Goal: Task Accomplishment & Management: Manage account settings

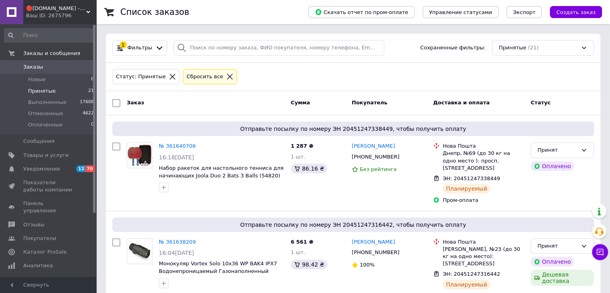
drag, startPoint x: 36, startPoint y: 81, endPoint x: 92, endPoint y: 90, distance: 56.9
click at [36, 81] on span "Новые" at bounding box center [37, 79] width 18 height 7
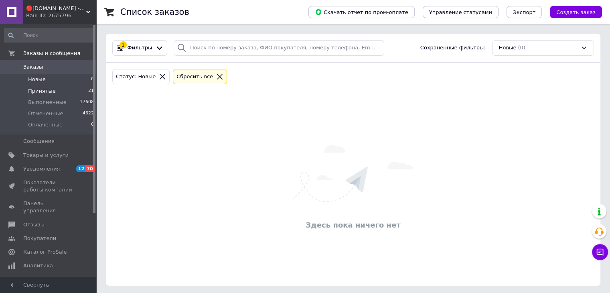
click at [32, 92] on span "Принятые" at bounding box center [42, 90] width 28 height 7
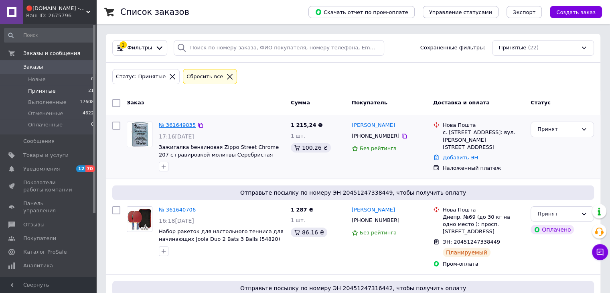
click at [180, 123] on link "№ 361649835" at bounding box center [177, 125] width 37 height 6
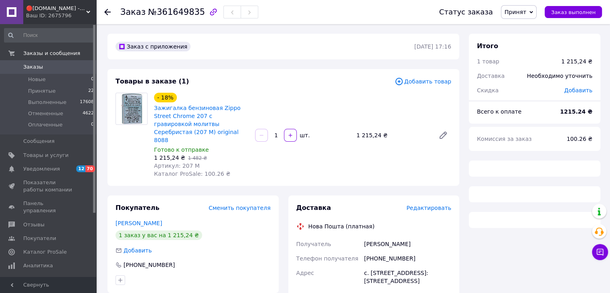
click at [168, 10] on span "№361649835" at bounding box center [176, 12] width 57 height 10
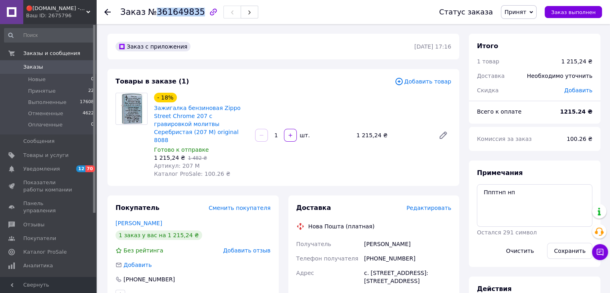
click at [168, 10] on span "№361649835" at bounding box center [176, 12] width 57 height 10
click at [168, 11] on span "№361649835" at bounding box center [176, 12] width 57 height 10
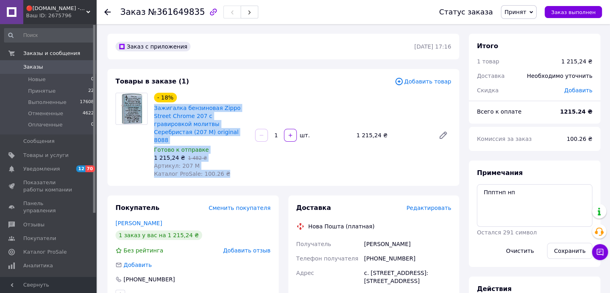
drag, startPoint x: 224, startPoint y: 160, endPoint x: 160, endPoint y: 115, distance: 78.9
click at [152, 106] on div "- 18% Зажигалка бензиновая Zippo Street Chrome 207 с гравировкой молитвы Серебр…" at bounding box center [201, 135] width 101 height 88
copy div "Зажигалка бензиновая Zippo Street Chrome 207 с гравировкой молитвы Серебристая …"
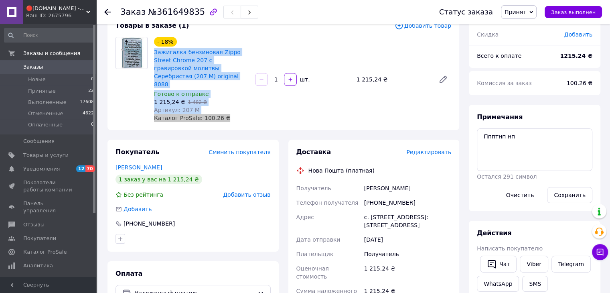
scroll to position [67, 0]
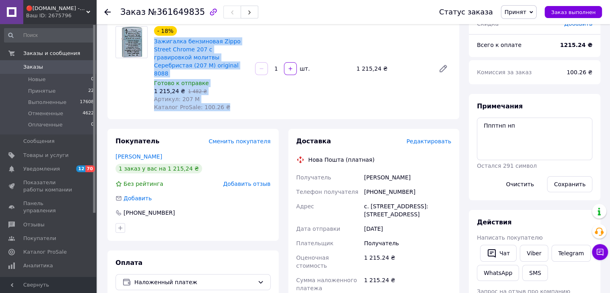
drag, startPoint x: 372, startPoint y: 195, endPoint x: 307, endPoint y: 141, distance: 84.6
click at [307, 141] on div "Доставка Редактировать Нова Пошта (платная) Получатель Градеев [PERSON_NAME] Те…" at bounding box center [373, 285] width 155 height 297
copy div "Нова Пошта (платная) Получатель Градеев [PERSON_NAME] Телефон получателя [PHONE…"
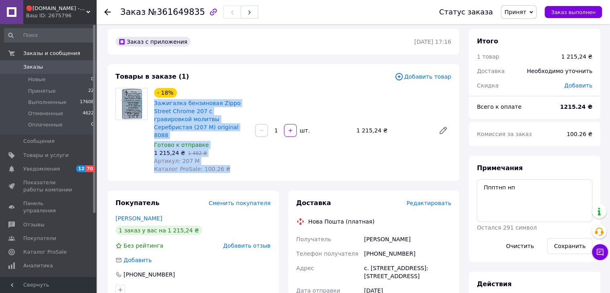
scroll to position [0, 0]
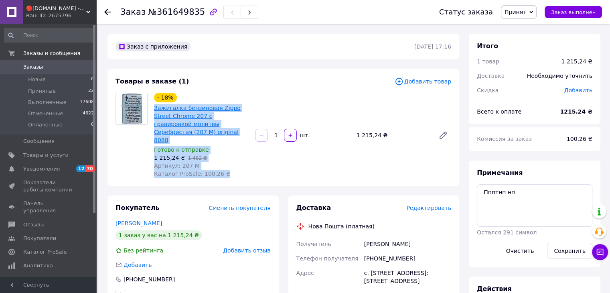
click at [209, 109] on link "Зажигалка бензиновая Zippo Street Chrome 207 с гравировкой молитвы Серебристая …" at bounding box center [197, 124] width 87 height 38
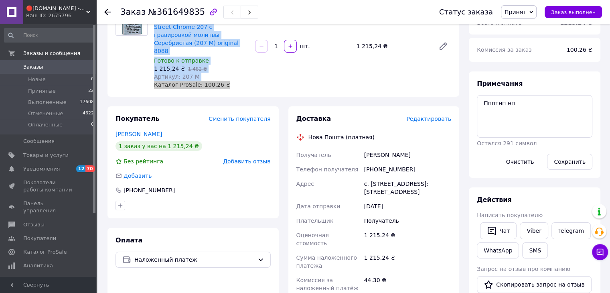
scroll to position [107, 0]
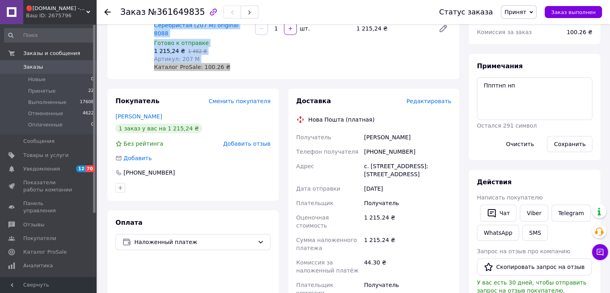
click at [381, 144] on div "[PHONE_NUMBER]" at bounding box center [407, 151] width 90 height 14
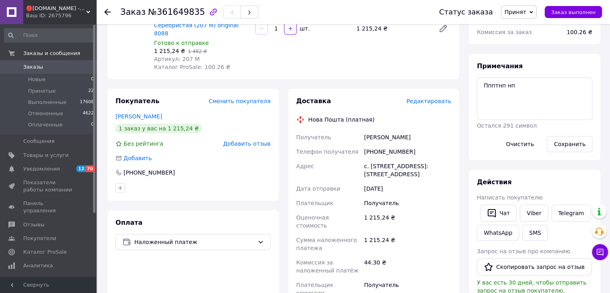
click at [383, 144] on div "[PHONE_NUMBER]" at bounding box center [407, 151] width 90 height 14
copy div "[PHONE_NUMBER]"
drag, startPoint x: 423, startPoint y: 115, endPoint x: 359, endPoint y: 124, distance: 65.1
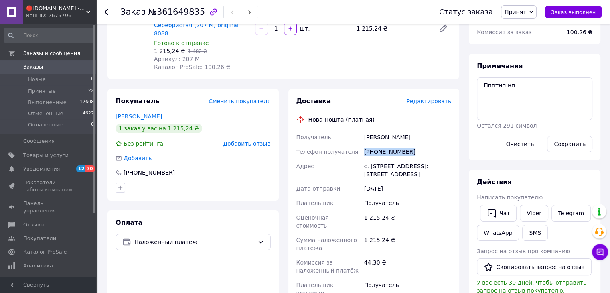
click at [349, 130] on div "Получатель Градеев [PERSON_NAME] Телефон получателя [PHONE_NUMBER] Адрес с. [ST…" at bounding box center [374, 223] width 158 height 186
copy div "Получатель Градеев [PERSON_NAME]"
drag, startPoint x: 370, startPoint y: 151, endPoint x: 415, endPoint y: 151, distance: 44.9
click at [415, 159] on div "с. [STREET_ADDRESS]: [STREET_ADDRESS]" at bounding box center [407, 170] width 90 height 22
copy div "Завидо-[GEOGRAPHIC_DATA]"
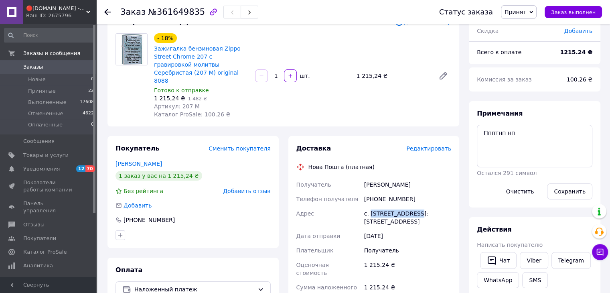
scroll to position [53, 0]
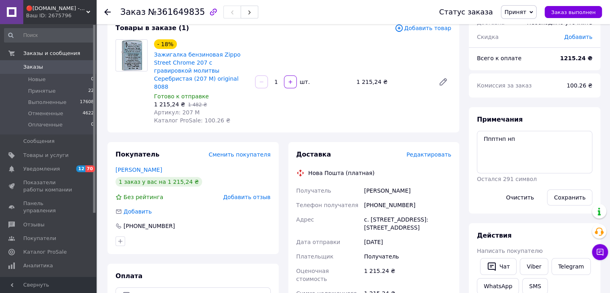
click at [172, 8] on span "№361649835" at bounding box center [176, 12] width 57 height 10
copy h1 "Заказ №361649835"
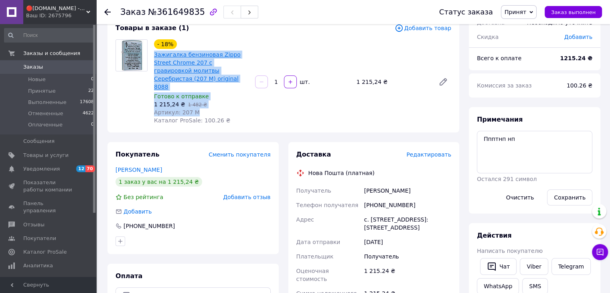
drag, startPoint x: 201, startPoint y: 96, endPoint x: 155, endPoint y: 53, distance: 63.3
click at [155, 53] on div "- 18% Зажигалка бензиновая Zippo Street Chrome 207 с гравировкой молитвы Серебр…" at bounding box center [201, 82] width 101 height 88
drag, startPoint x: 156, startPoint y: 55, endPoint x: 166, endPoint y: 69, distance: 17.7
copy div "Зажигалка бензиновая Zippo Street Chrome 207 с гравировкой молитвы Серебристая …"
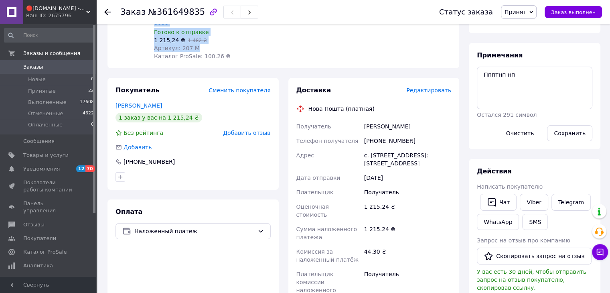
scroll to position [120, 0]
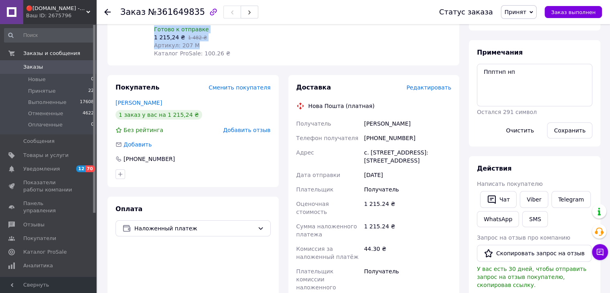
drag, startPoint x: 309, startPoint y: 90, endPoint x: 394, endPoint y: 144, distance: 100.7
click at [394, 144] on div "Доставка Редактировать Нова Пошта (платная) Получатель Градеев [PERSON_NAME] Те…" at bounding box center [373, 231] width 155 height 297
copy div "Нова Пошта (платная) Получатель Градеев [PERSON_NAME] Телефон получателя [PHONE…"
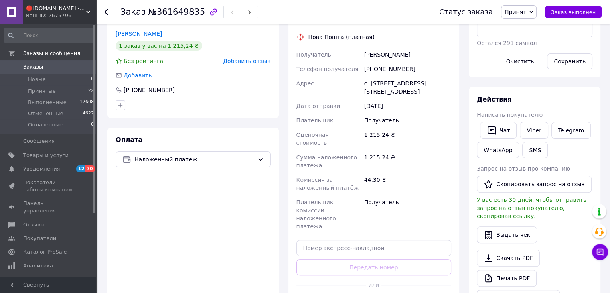
scroll to position [200, 0]
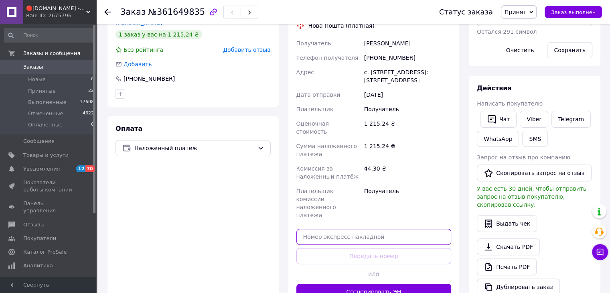
paste input "20451247433010"
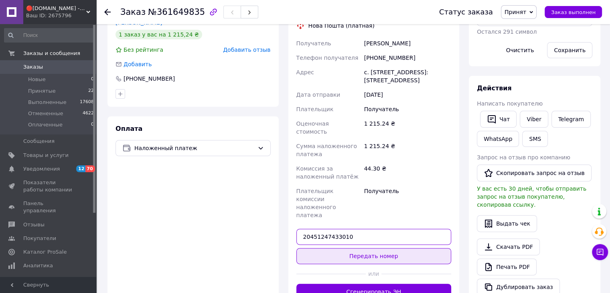
type input "20451247433010"
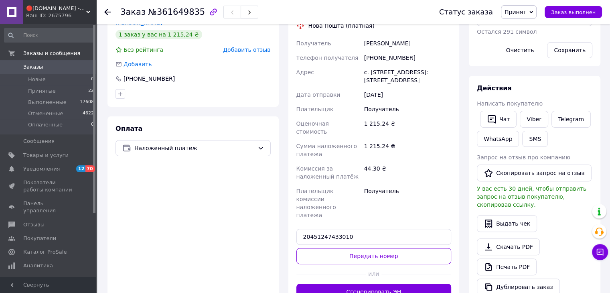
drag, startPoint x: 378, startPoint y: 217, endPoint x: 286, endPoint y: 160, distance: 108.2
click at [377, 248] on button "Передать номер" at bounding box center [373, 256] width 155 height 16
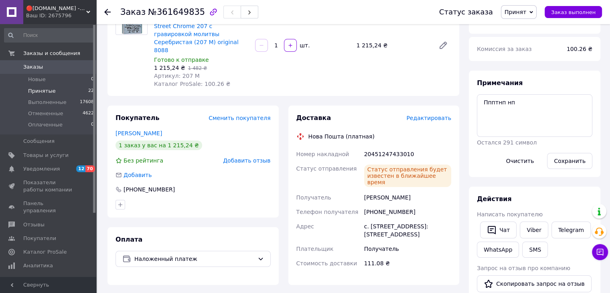
scroll to position [80, 0]
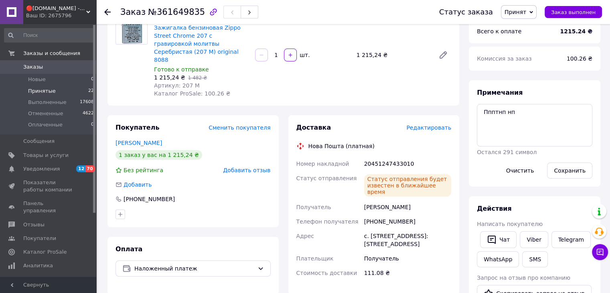
click at [53, 89] on li "Принятые 22" at bounding box center [49, 90] width 99 height 11
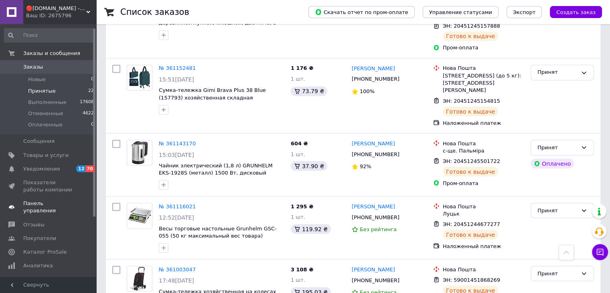
scroll to position [26, 0]
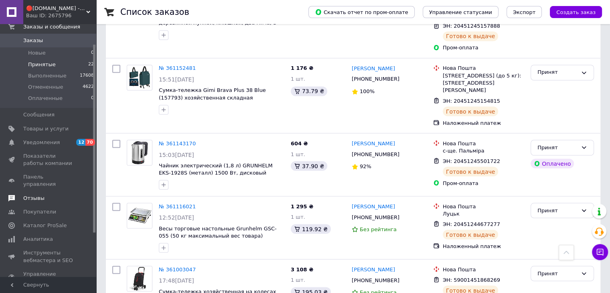
click at [30, 194] on link "Отзывы" at bounding box center [49, 198] width 99 height 14
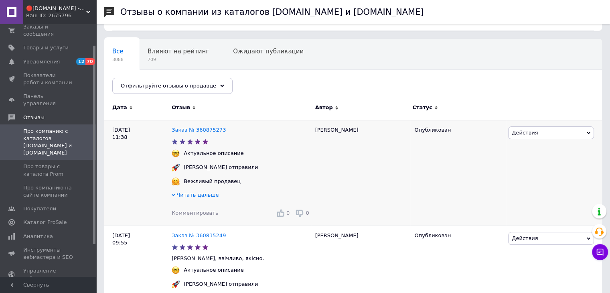
scroll to position [53, 0]
click at [46, 163] on span "Про товары с каталога Prom" at bounding box center [48, 170] width 51 height 14
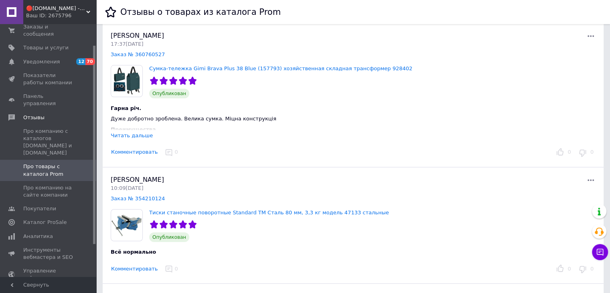
scroll to position [40, 0]
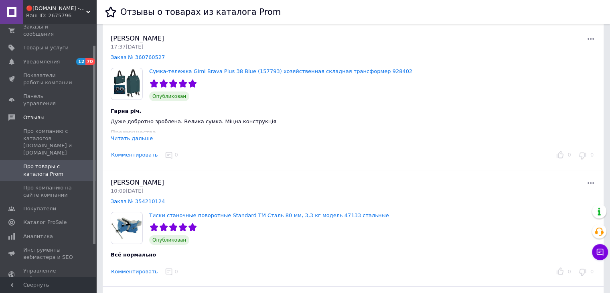
click at [141, 137] on div "Читать дальше" at bounding box center [132, 138] width 42 height 6
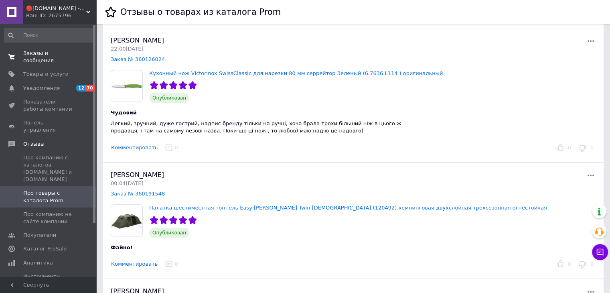
scroll to position [0, 0]
click at [55, 55] on span "Заказы и сообщения" at bounding box center [48, 57] width 51 height 14
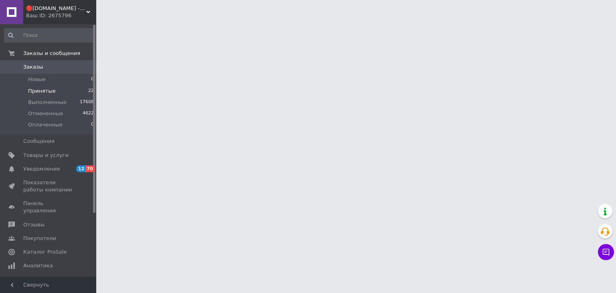
click at [44, 90] on span "Принятые" at bounding box center [42, 90] width 28 height 7
click at [49, 92] on span "Принятые" at bounding box center [42, 90] width 28 height 7
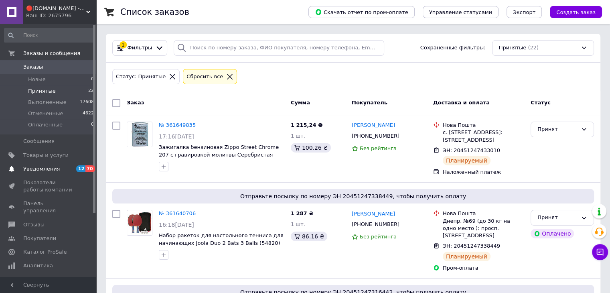
click at [35, 171] on span "Уведомления" at bounding box center [41, 168] width 36 height 7
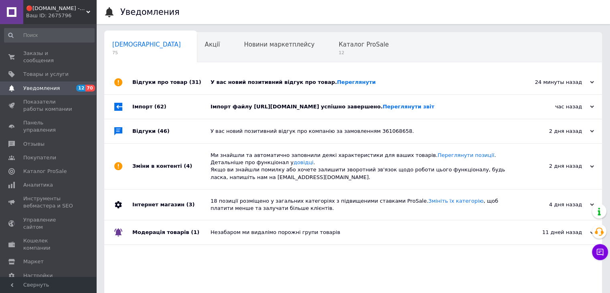
click at [586, 81] on div "24 минуты назад" at bounding box center [553, 82] width 80 height 7
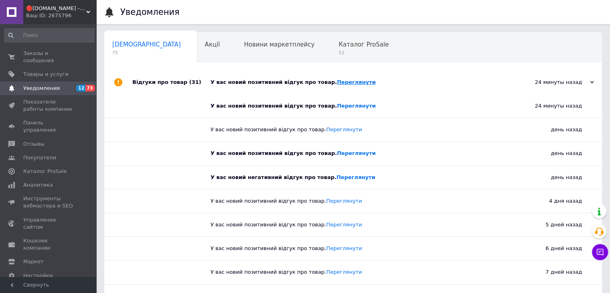
click at [342, 84] on link "Переглянути" at bounding box center [356, 82] width 39 height 6
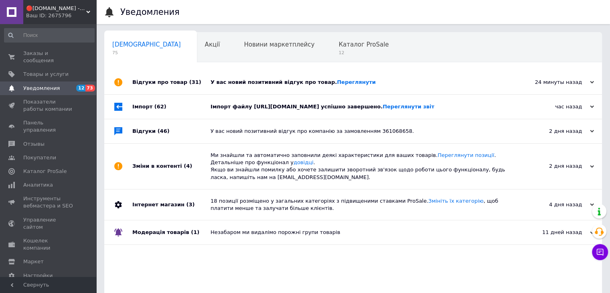
click at [591, 83] on use at bounding box center [592, 82] width 4 height 2
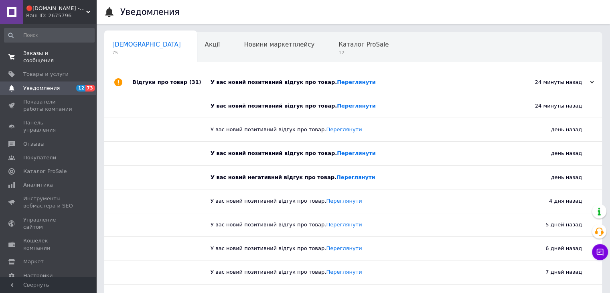
click at [56, 57] on span "Заказы и сообщения" at bounding box center [48, 57] width 51 height 14
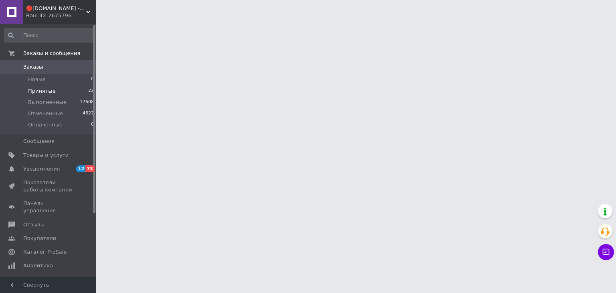
click at [45, 89] on span "Принятые" at bounding box center [42, 90] width 28 height 7
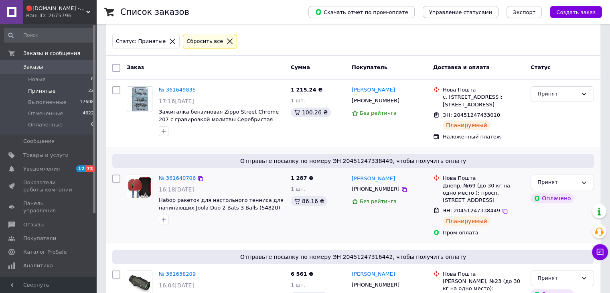
scroll to position [40, 0]
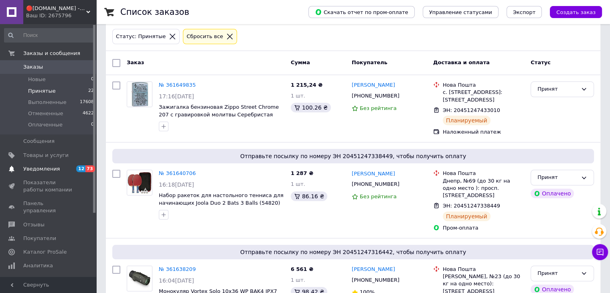
click at [42, 170] on span "Уведомления" at bounding box center [41, 168] width 36 height 7
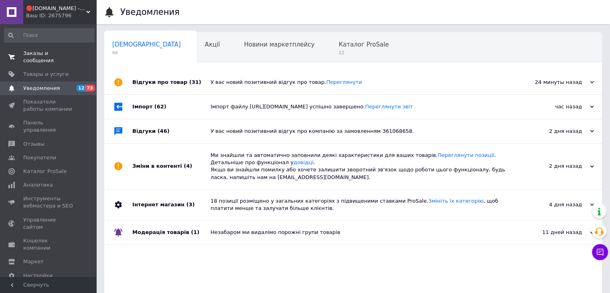
click at [48, 53] on span "Заказы и сообщения" at bounding box center [48, 57] width 51 height 14
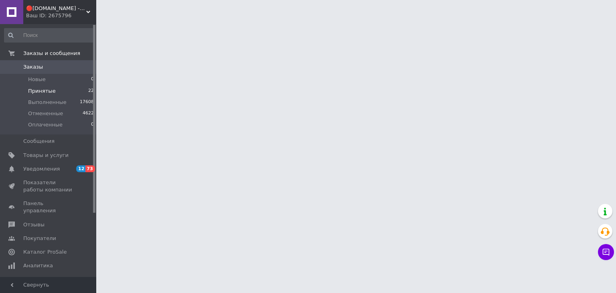
click at [48, 90] on span "Принятые" at bounding box center [42, 90] width 28 height 7
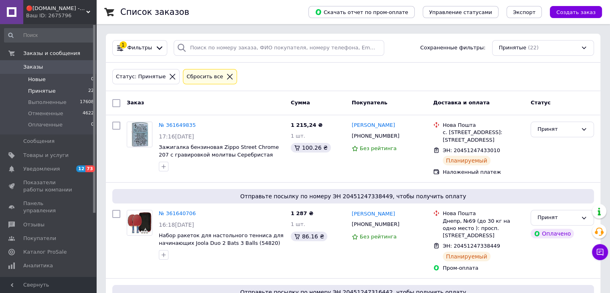
click at [42, 81] on span "Новые" at bounding box center [37, 79] width 18 height 7
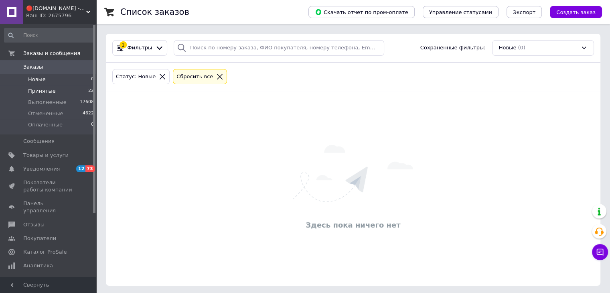
click at [42, 92] on span "Принятые" at bounding box center [42, 90] width 28 height 7
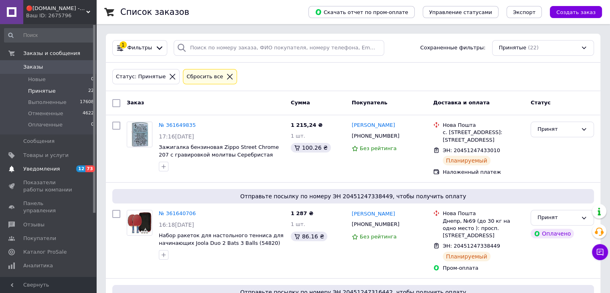
click at [40, 168] on span "Уведомления" at bounding box center [41, 168] width 36 height 7
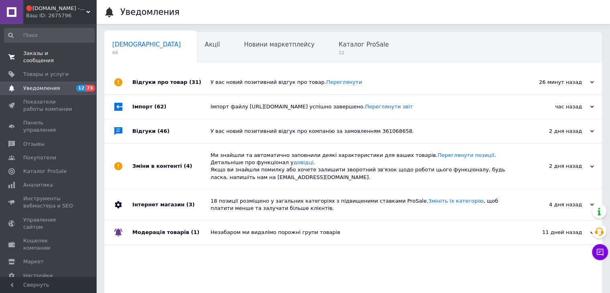
click at [46, 50] on span "Заказы и сообщения" at bounding box center [48, 57] width 51 height 14
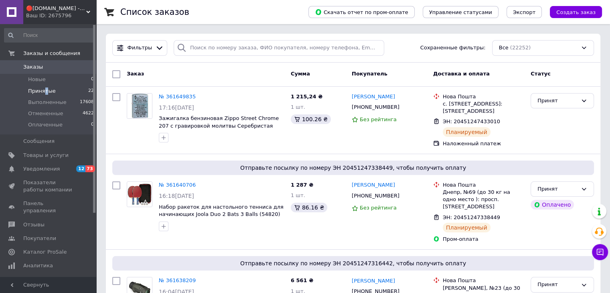
click at [44, 93] on span "Принятые" at bounding box center [42, 90] width 28 height 7
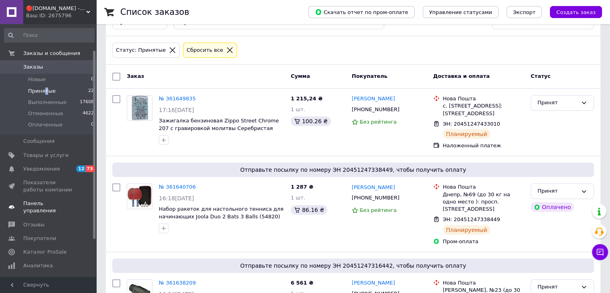
scroll to position [67, 0]
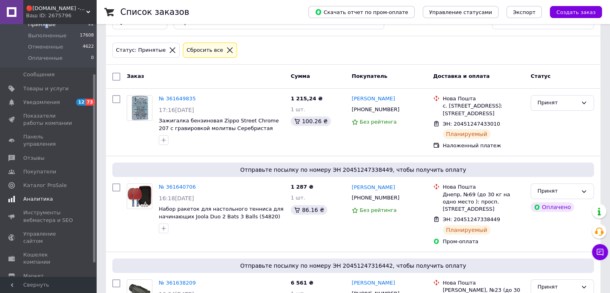
click at [38, 195] on span "Аналитика" at bounding box center [38, 198] width 30 height 7
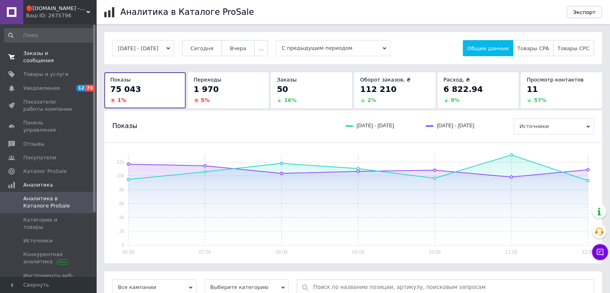
click at [42, 54] on span "Заказы и сообщения" at bounding box center [48, 57] width 51 height 14
